Goal: Find specific page/section

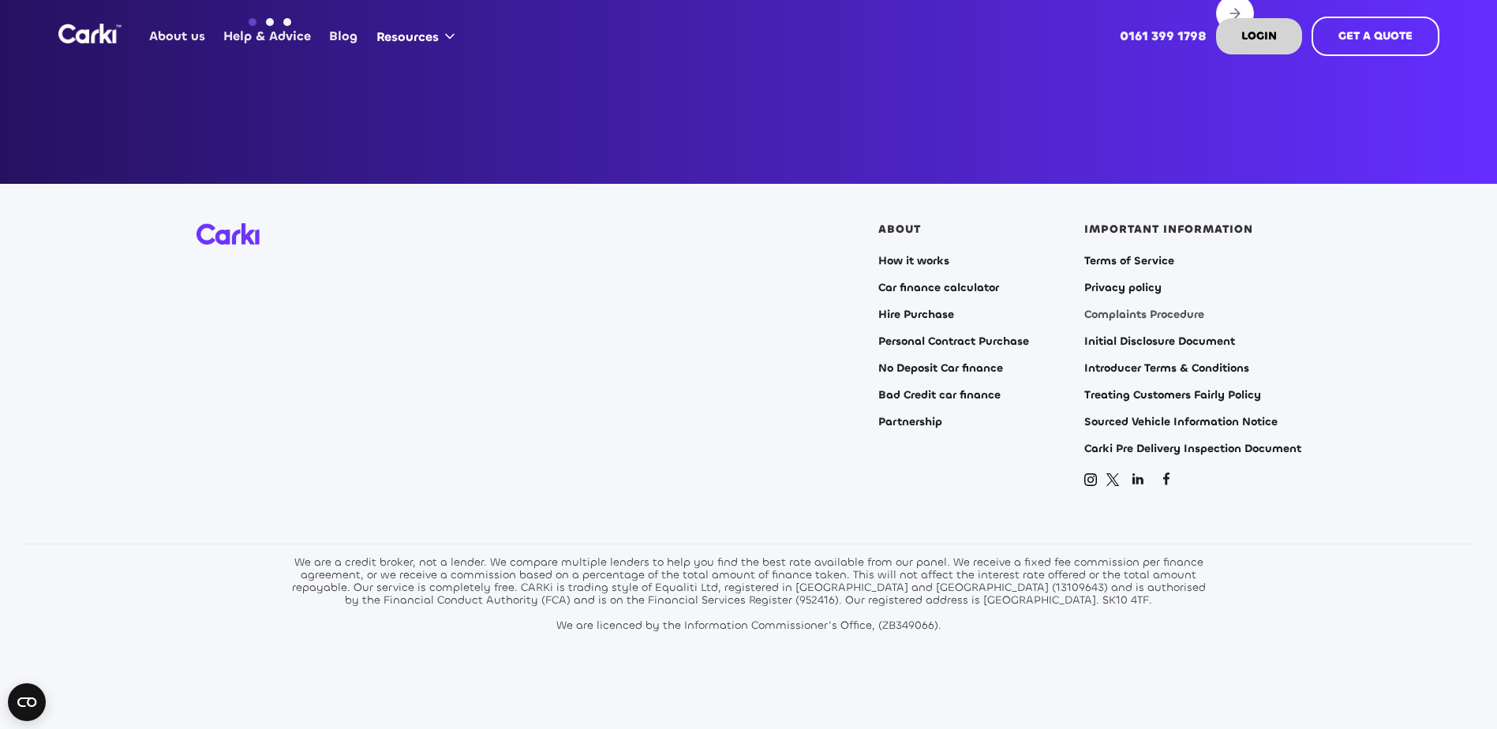
drag, startPoint x: 0, startPoint y: 0, endPoint x: 1164, endPoint y: 289, distance: 1199.0
click at [1164, 308] on link "Complaints Procedure" at bounding box center [1144, 314] width 120 height 13
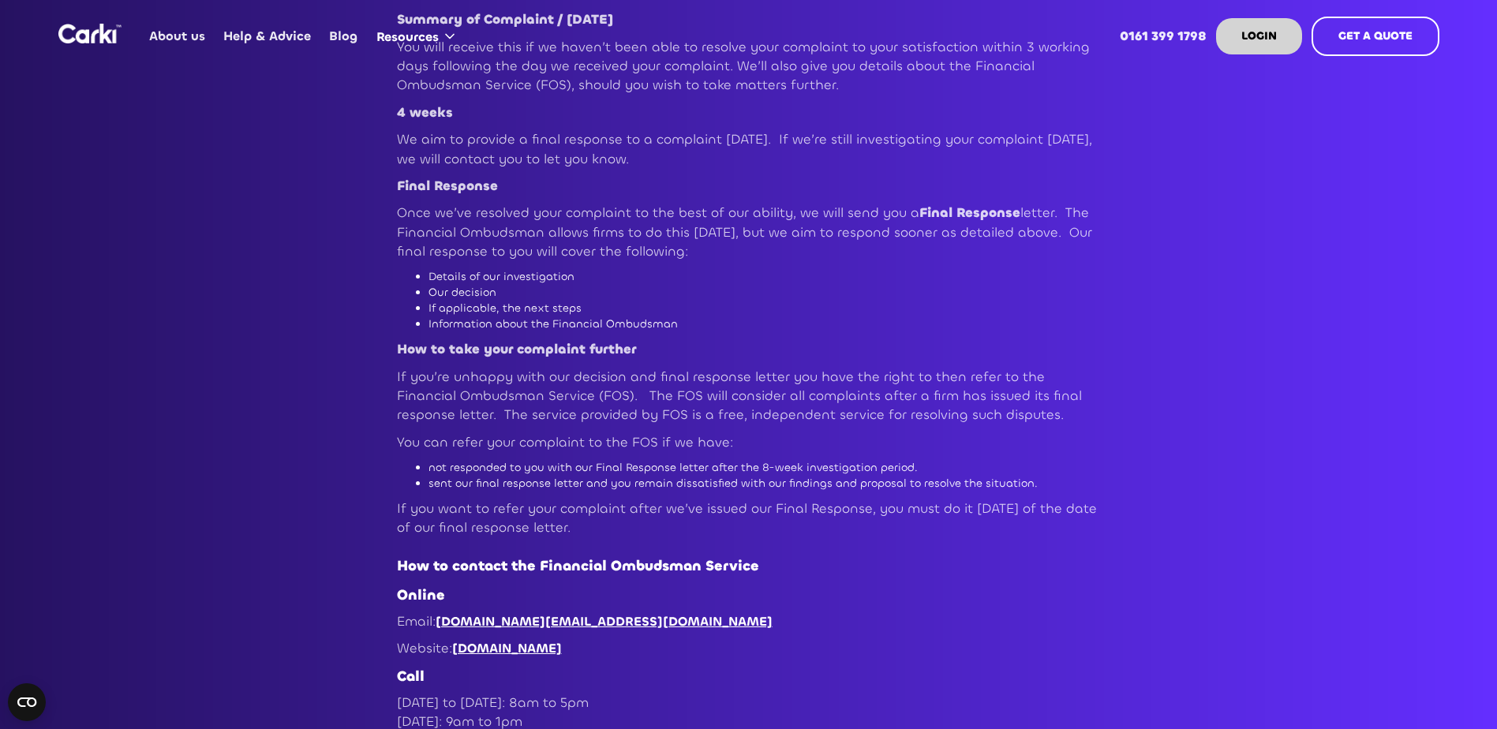
scroll to position [947, 0]
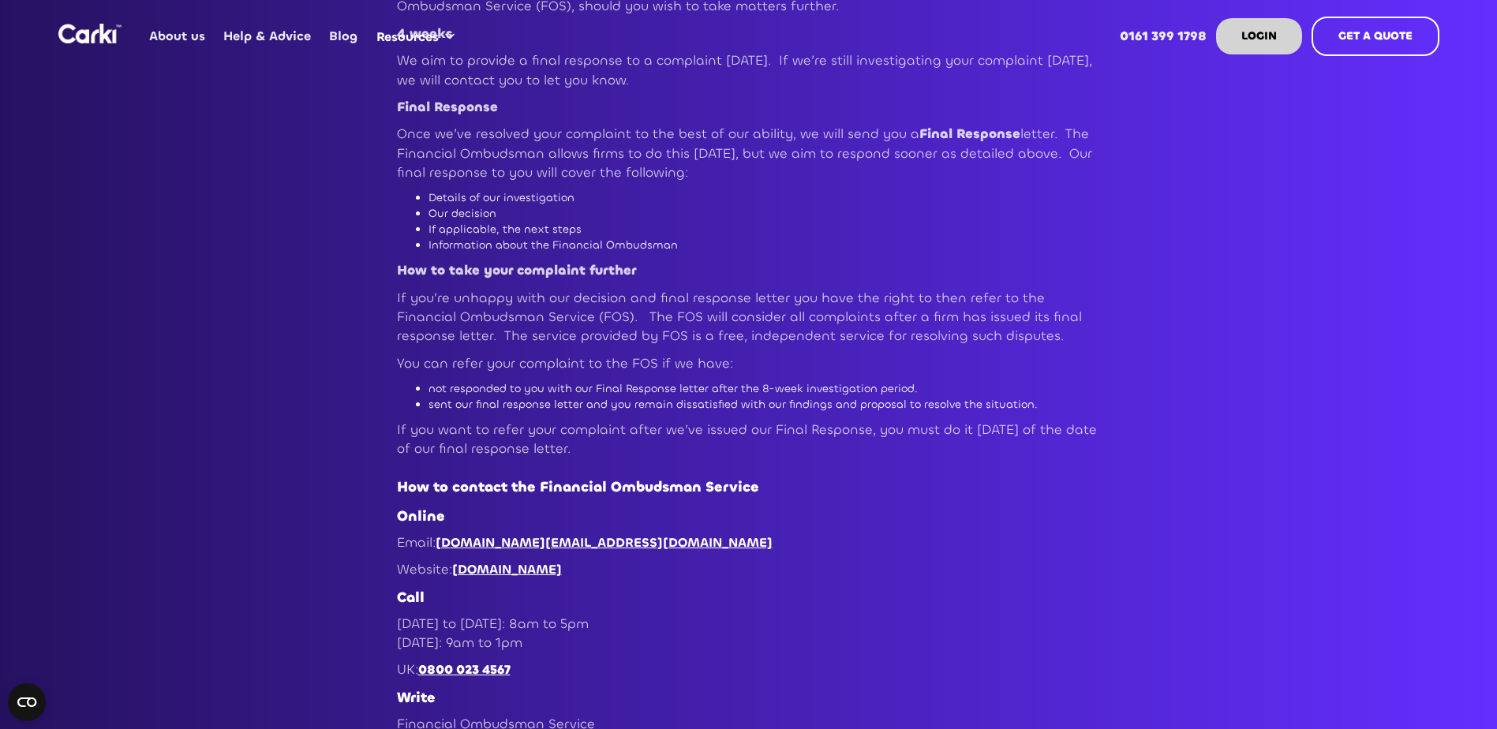
click at [562, 570] on link "[DOMAIN_NAME]" at bounding box center [507, 569] width 110 height 17
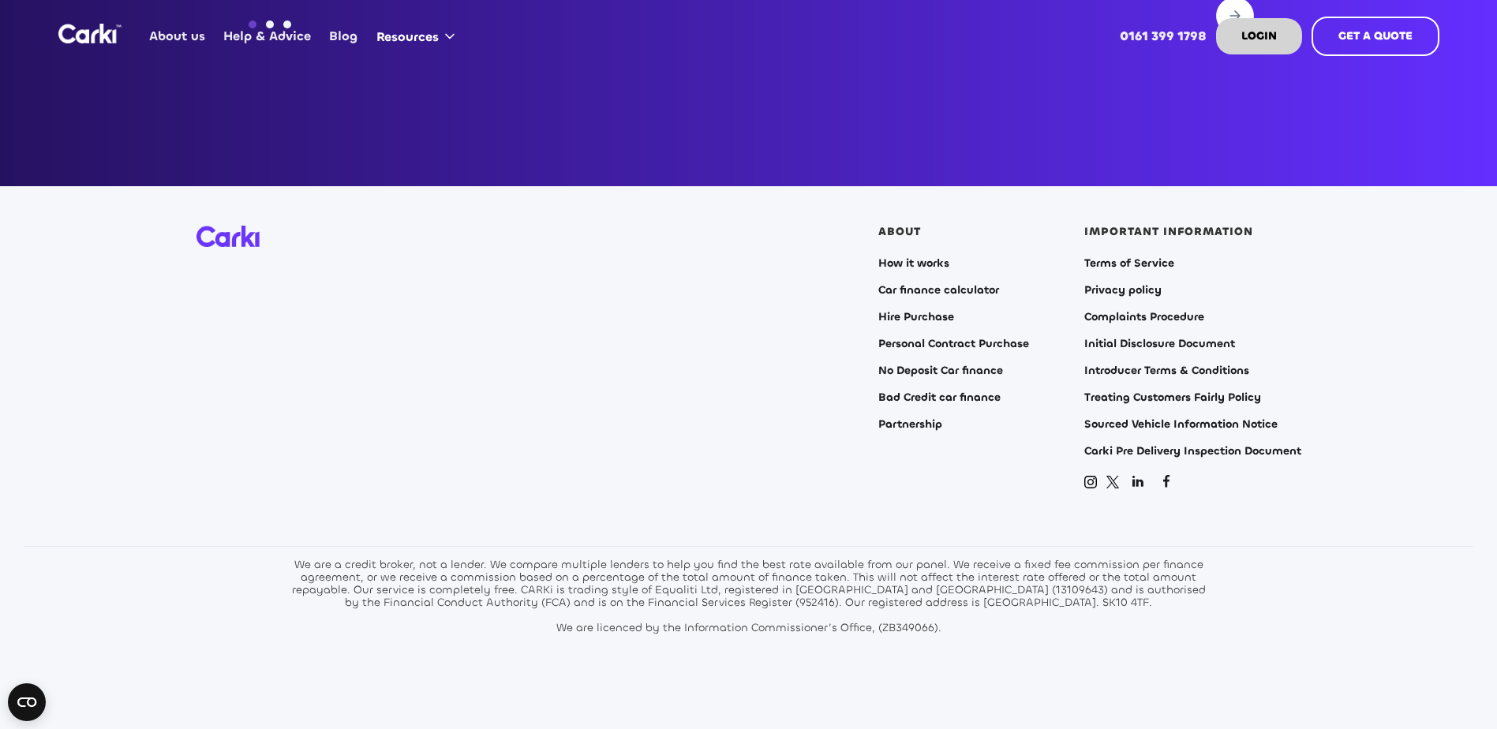
scroll to position [6391, 0]
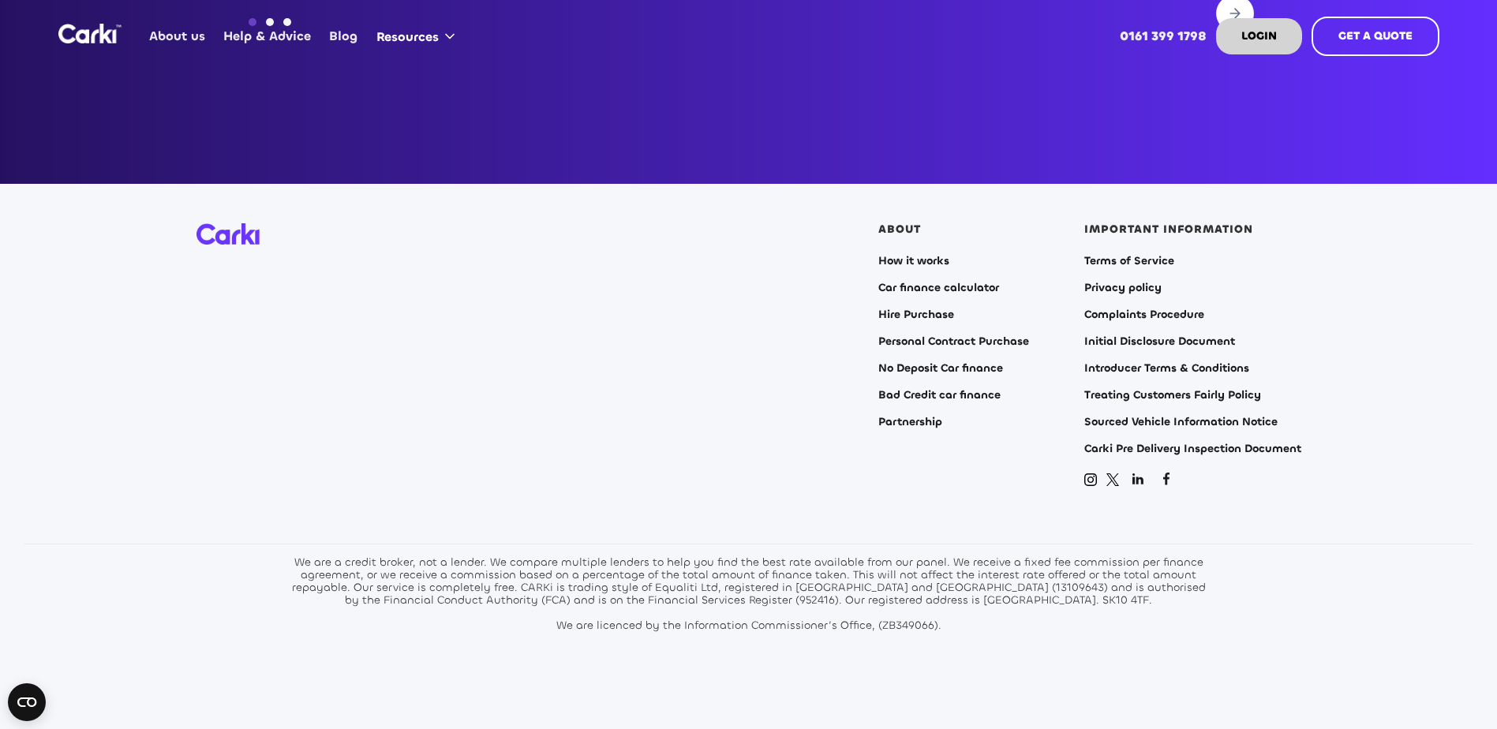
click at [660, 383] on div "ABOUT How it works Car finance calculator Hire Purchase Personal Contract Purch…" at bounding box center [748, 355] width 1105 height 265
